Goal: Task Accomplishment & Management: Manage account settings

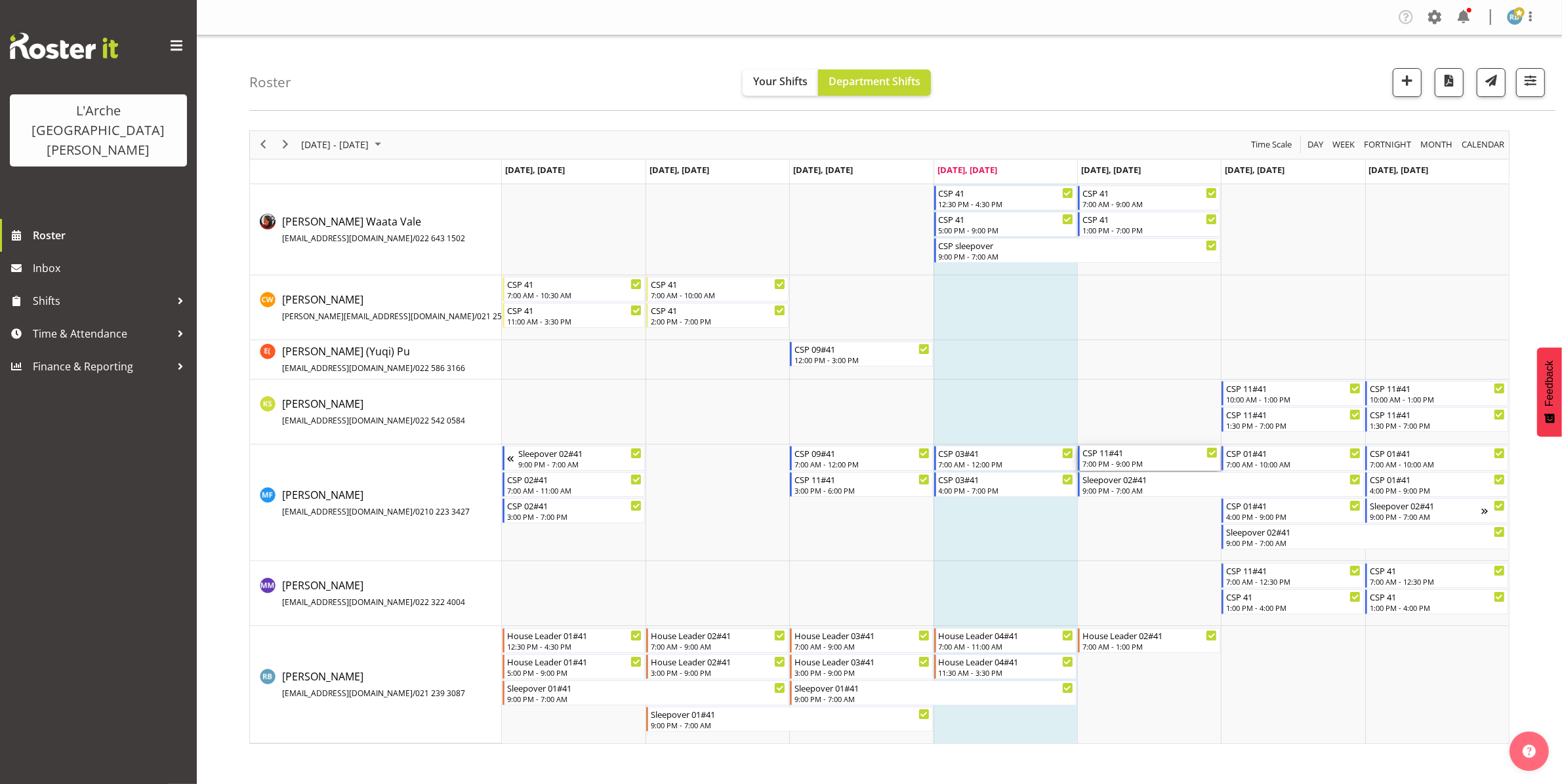
click at [1124, 461] on div "7:00 PM - 9:00 PM" at bounding box center [1149, 463] width 135 height 11
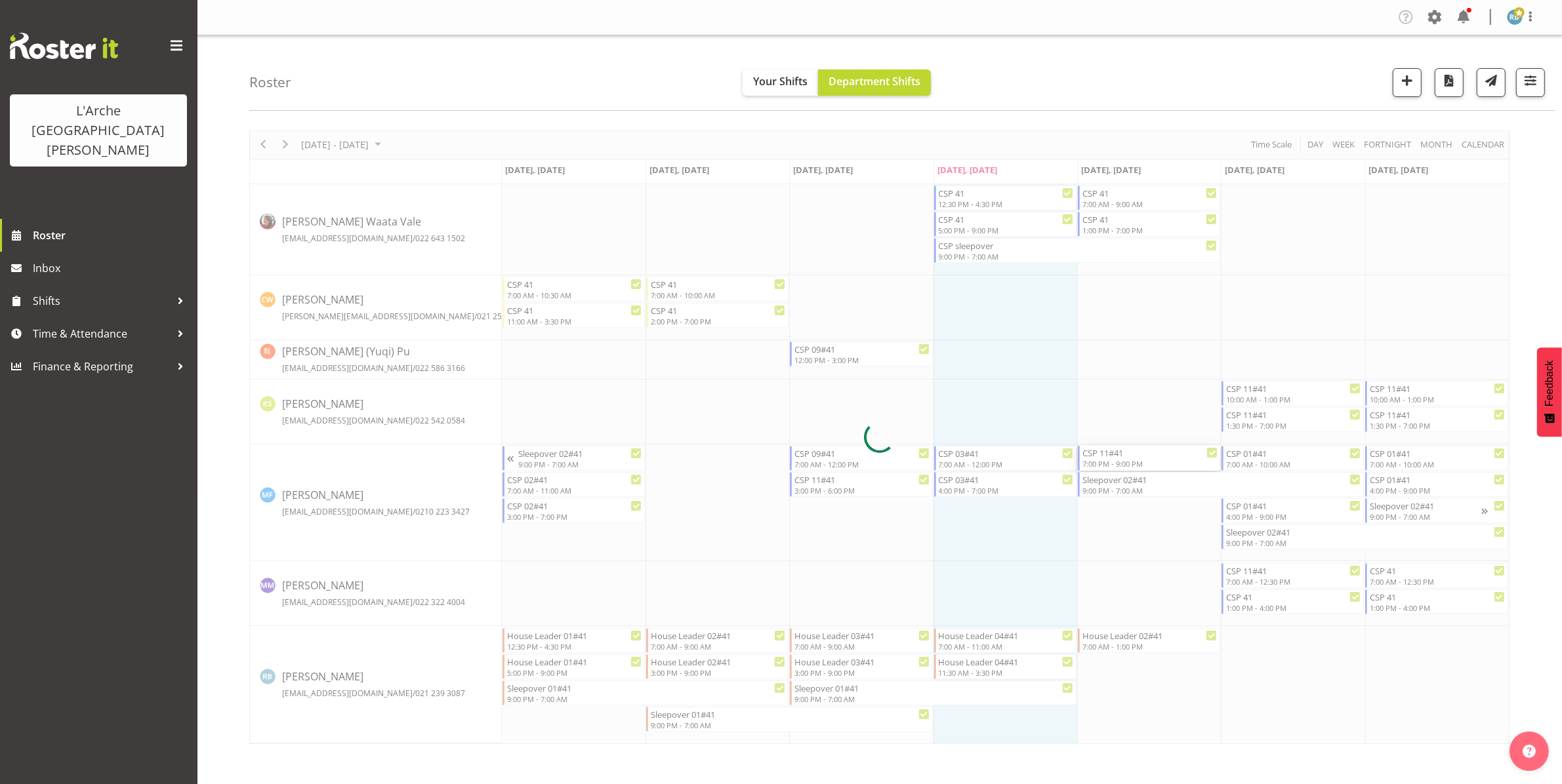
select select
select select "7"
select select "2025"
select select "19"
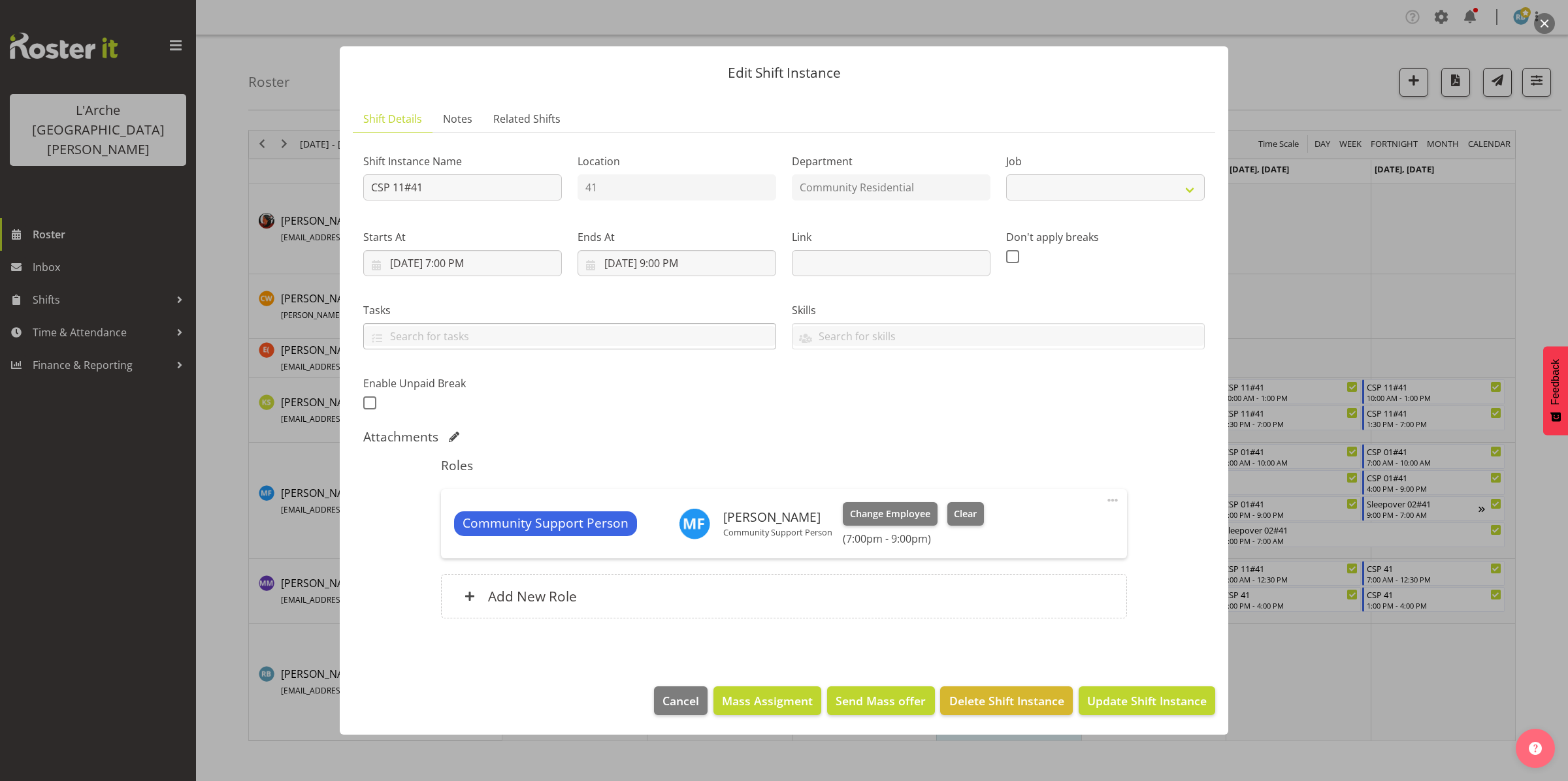
select select "2"
click at [483, 263] on input "[DATE] 7:00 PM" at bounding box center [462, 263] width 199 height 26
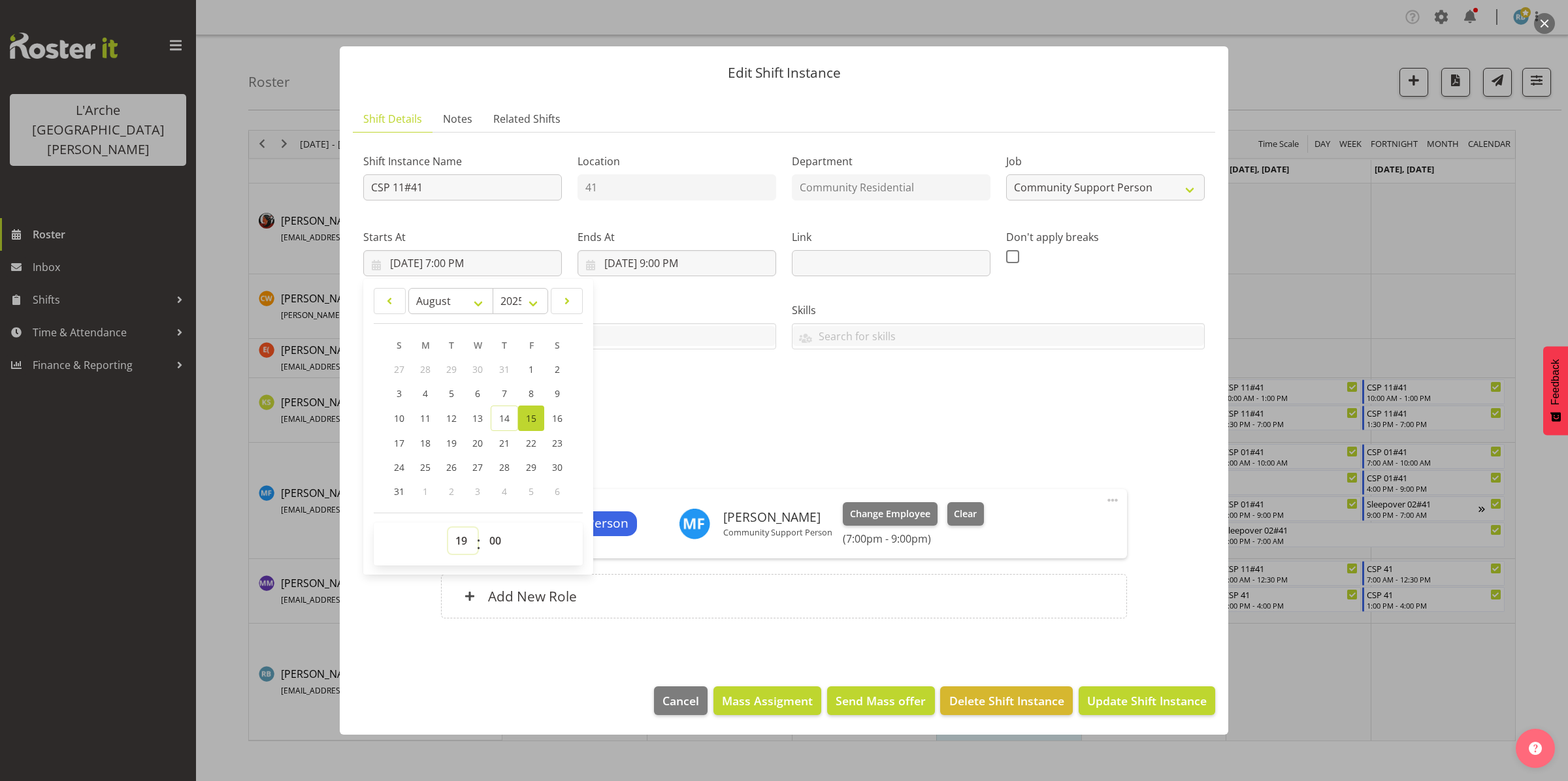
click at [459, 537] on select "00 01 02 03 04 05 06 07 08 09 10 11 12 13 14 15 16 17 18 19 20 21 22 23" at bounding box center [462, 541] width 29 height 26
select select "17"
click at [448, 528] on select "00 01 02 03 04 05 06 07 08 09 10 11 12 13 14 15 16 17 18 19 20 21 22 23" at bounding box center [462, 541] width 29 height 26
type input "[DATE] 5:00 PM"
click at [1120, 706] on span "Update Shift Instance" at bounding box center [1147, 700] width 120 height 17
